Goal: Task Accomplishment & Management: Manage account settings

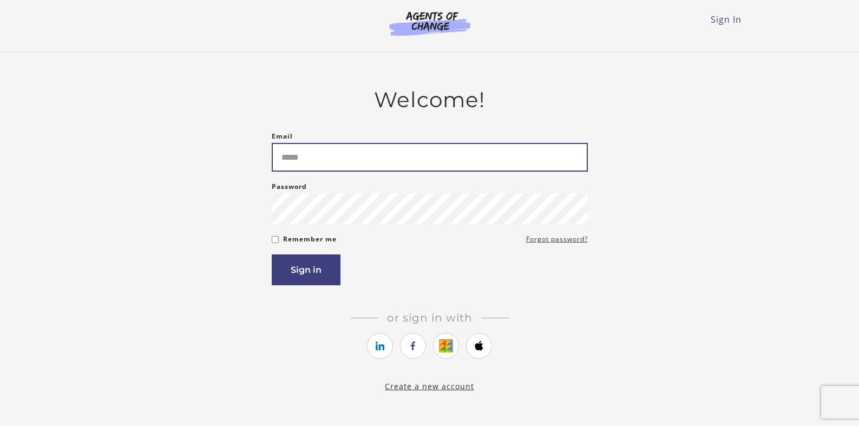
click at [331, 164] on input "Email" at bounding box center [430, 157] width 316 height 29
type input "**********"
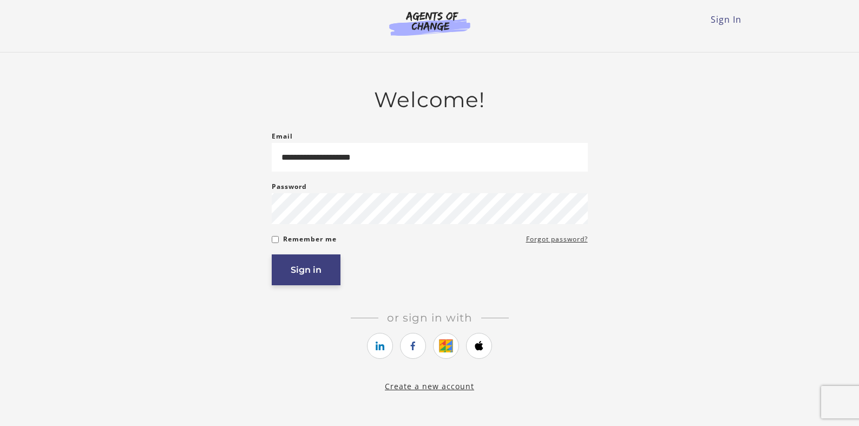
click at [322, 276] on button "Sign in" at bounding box center [306, 269] width 69 height 31
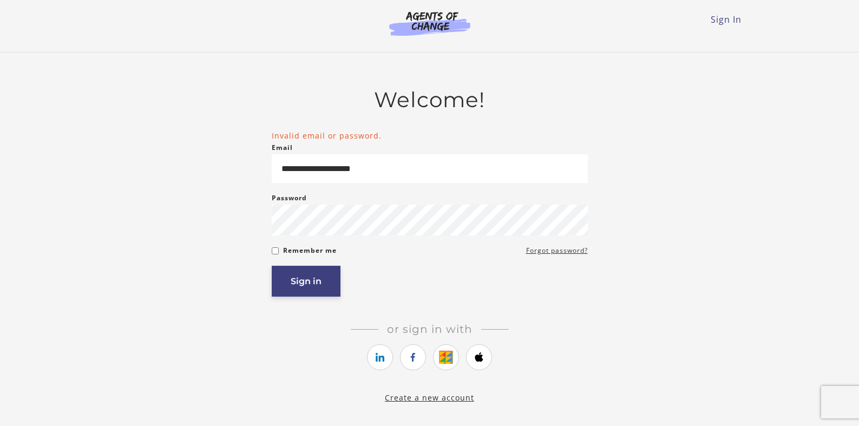
click at [307, 280] on button "Sign in" at bounding box center [306, 281] width 69 height 31
